Goal: Navigation & Orientation: Find specific page/section

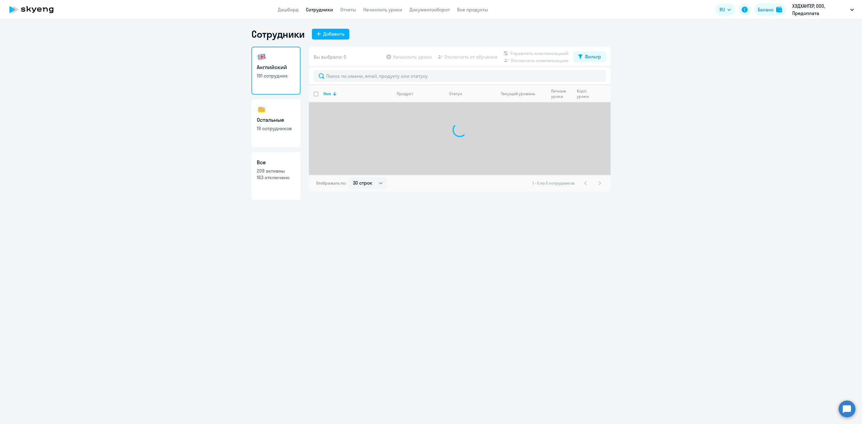
select select "30"
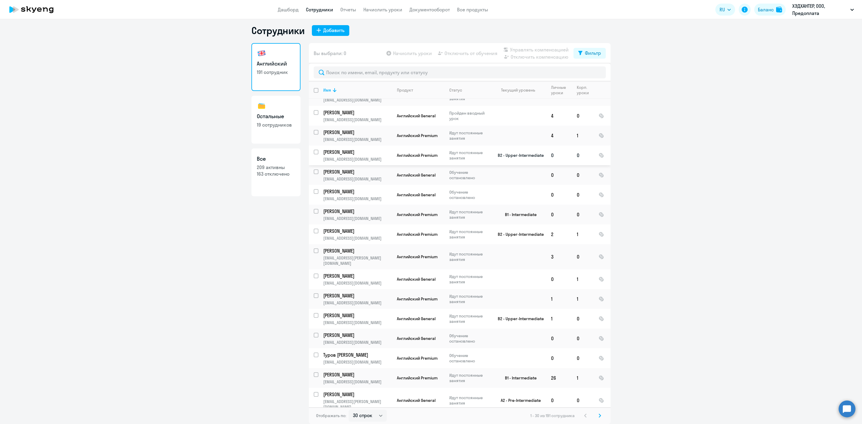
scroll to position [270, 0]
click at [599, 415] on icon at bounding box center [600, 415] width 2 height 3
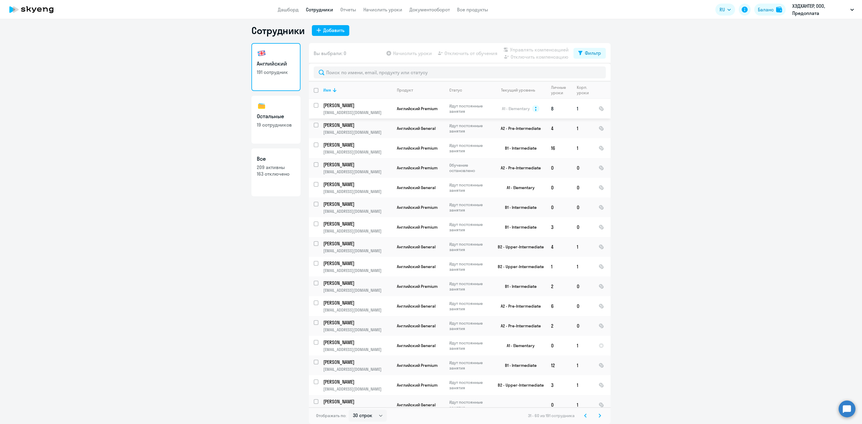
click at [345, 102] on p "[PERSON_NAME]" at bounding box center [357, 105] width 68 height 7
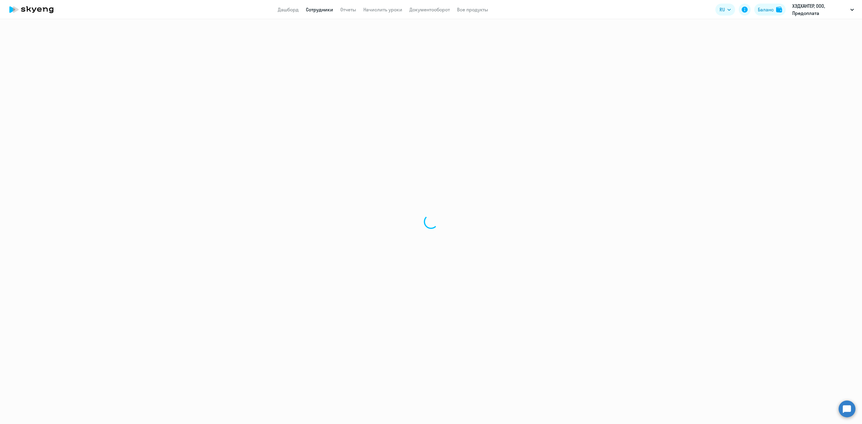
select select "english"
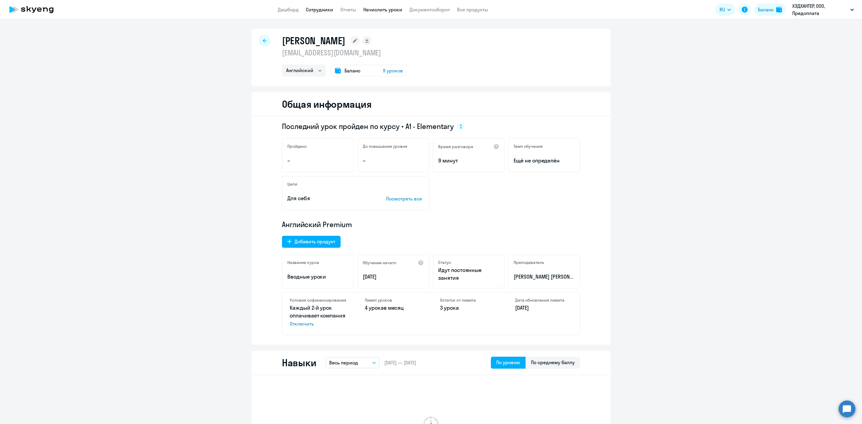
click at [389, 7] on link "Начислить уроки" at bounding box center [382, 10] width 39 height 6
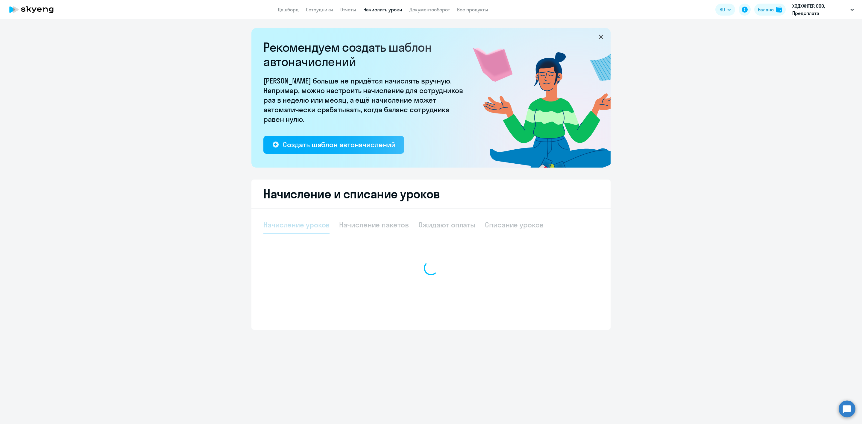
select select "10"
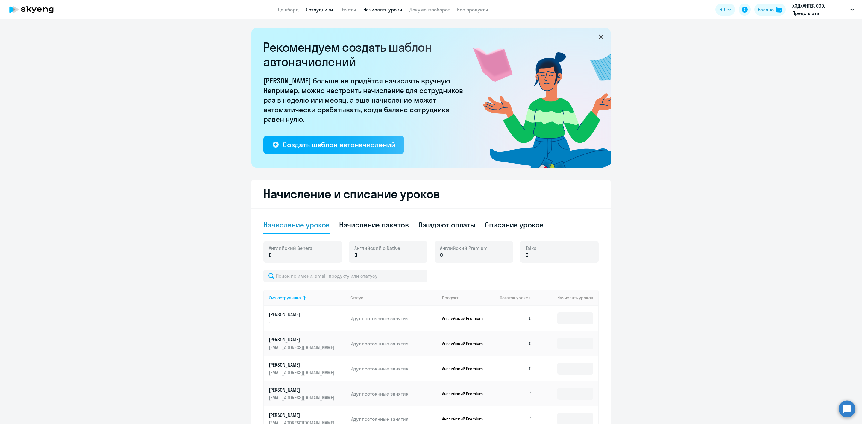
click at [327, 7] on link "Сотрудники" at bounding box center [319, 10] width 27 height 6
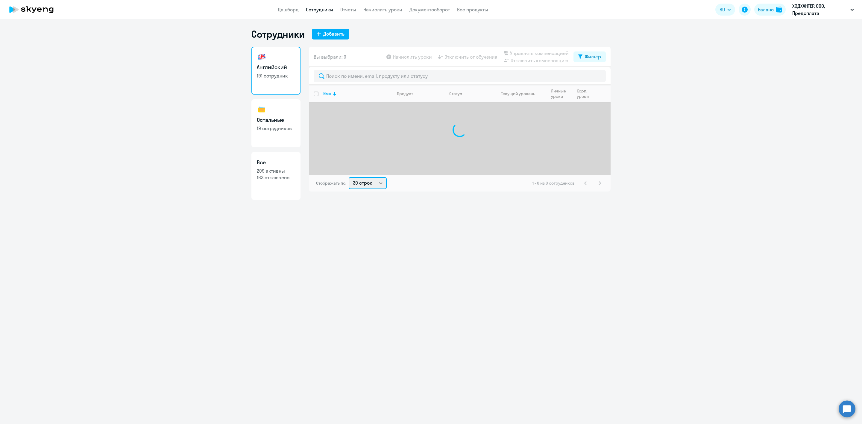
click at [373, 187] on div "Вы выбрали: 0 Начислить уроки Отключить от обучения Управлять компенсацией Откл…" at bounding box center [460, 119] width 302 height 145
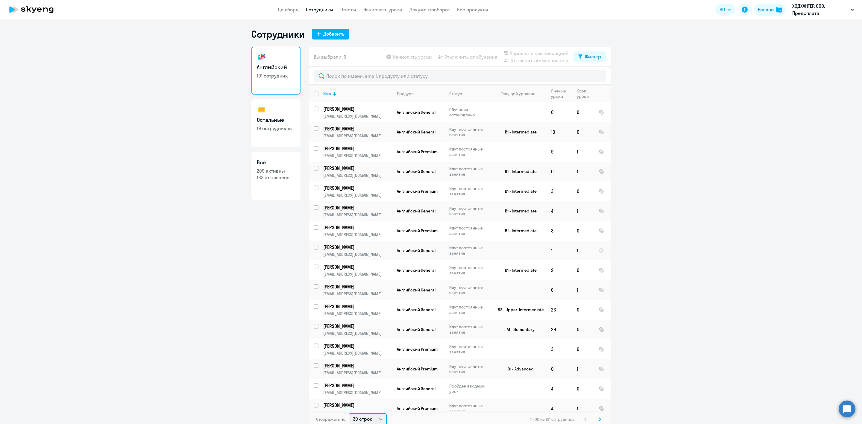
select select "100"
drag, startPoint x: 373, startPoint y: 187, endPoint x: 371, endPoint y: 416, distance: 228.9
click at [349, 413] on select "30 строк 50 строк 100 строк" at bounding box center [368, 419] width 38 height 12
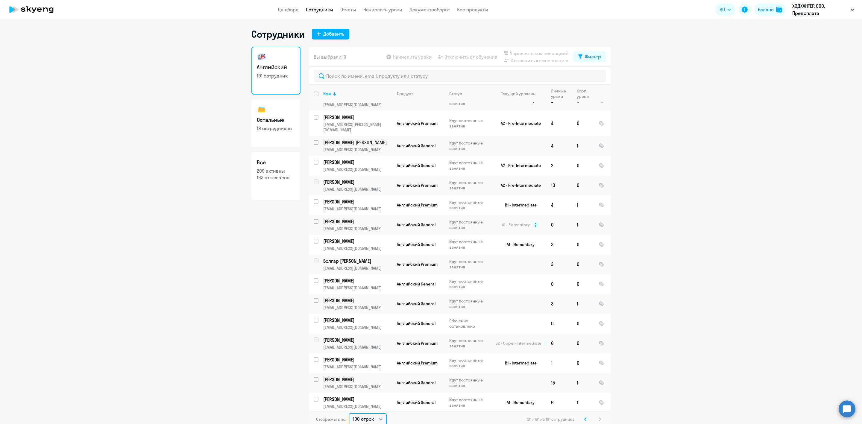
scroll to position [1460, 0]
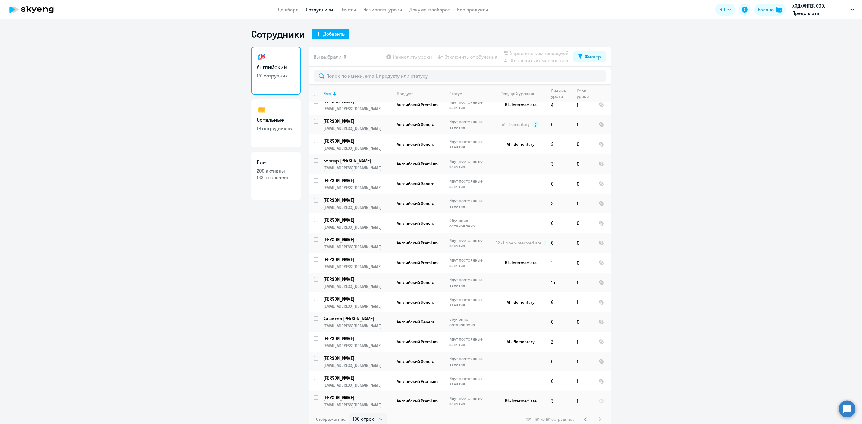
click at [584, 419] on icon at bounding box center [585, 419] width 2 height 4
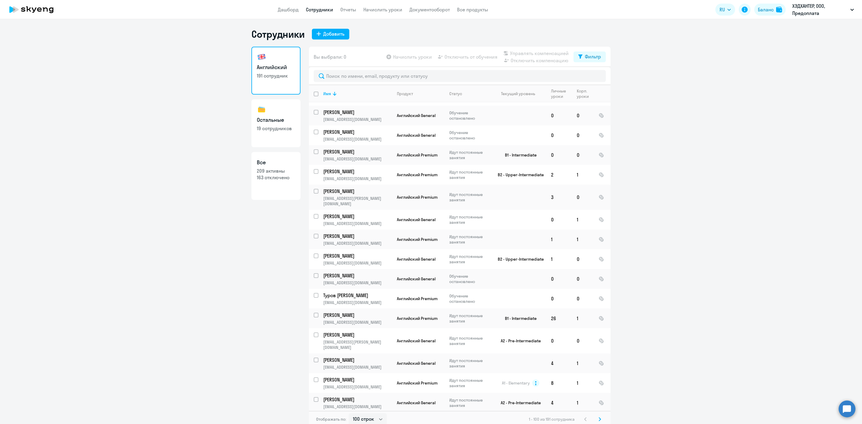
scroll to position [63, 0]
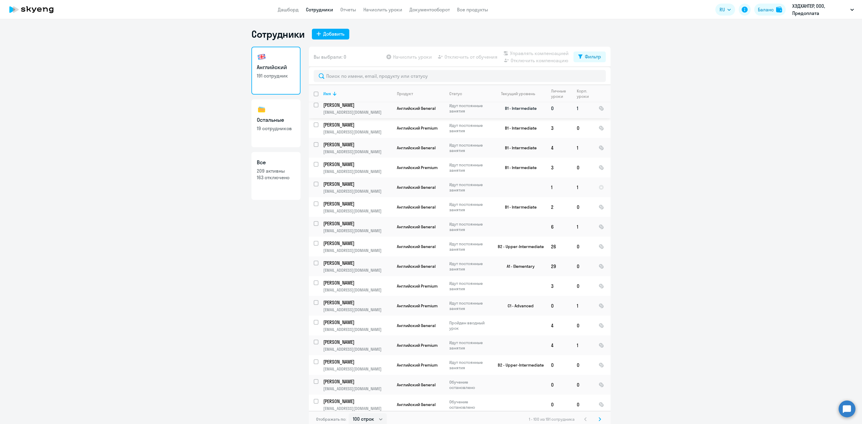
click at [374, 110] on p "[EMAIL_ADDRESS][DOMAIN_NAME]" at bounding box center [357, 112] width 69 height 5
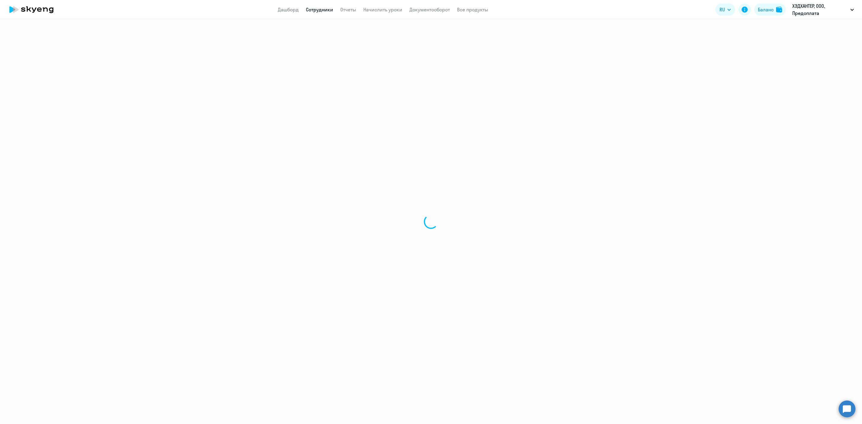
select select "english"
